Goal: Information Seeking & Learning: Learn about a topic

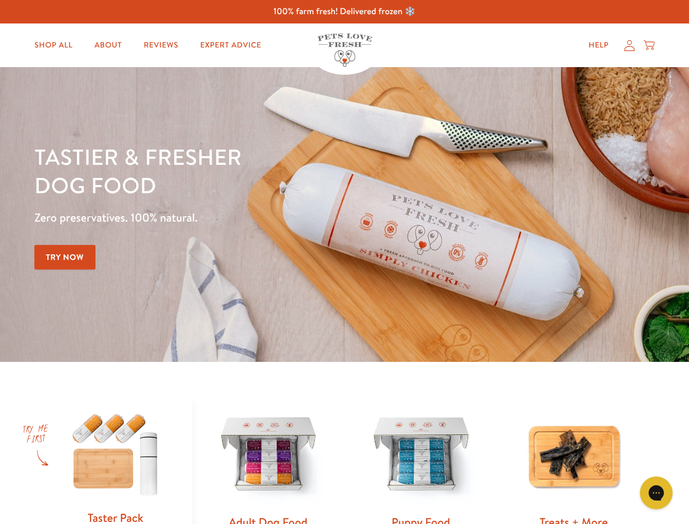
click at [344, 262] on div "Tastier & fresher dog food Zero preservatives. 100% natural. Try Now" at bounding box center [241, 214] width 414 height 144
click at [656, 493] on icon "Gorgias live chat" at bounding box center [656, 492] width 10 height 10
